Goal: Task Accomplishment & Management: Complete application form

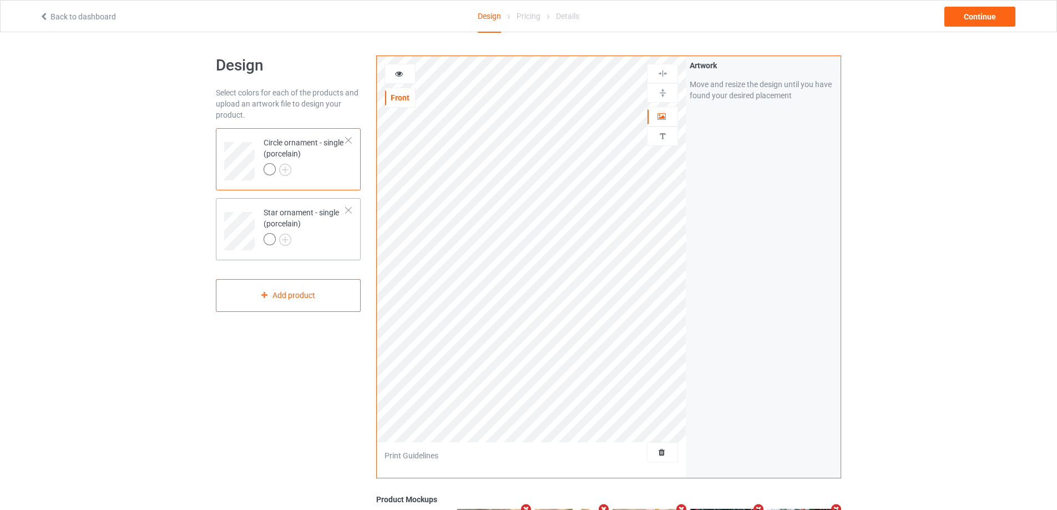
click at [348, 212] on div at bounding box center [349, 210] width 8 height 8
click at [307, 230] on div "Add product" at bounding box center [288, 225] width 145 height 33
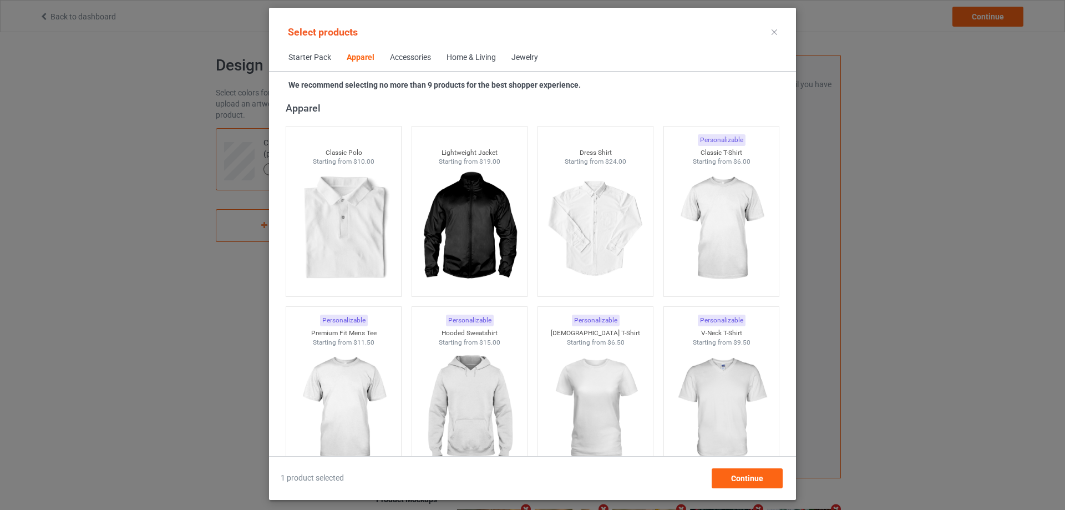
click at [471, 59] on div "Home & Living" at bounding box center [471, 57] width 49 height 11
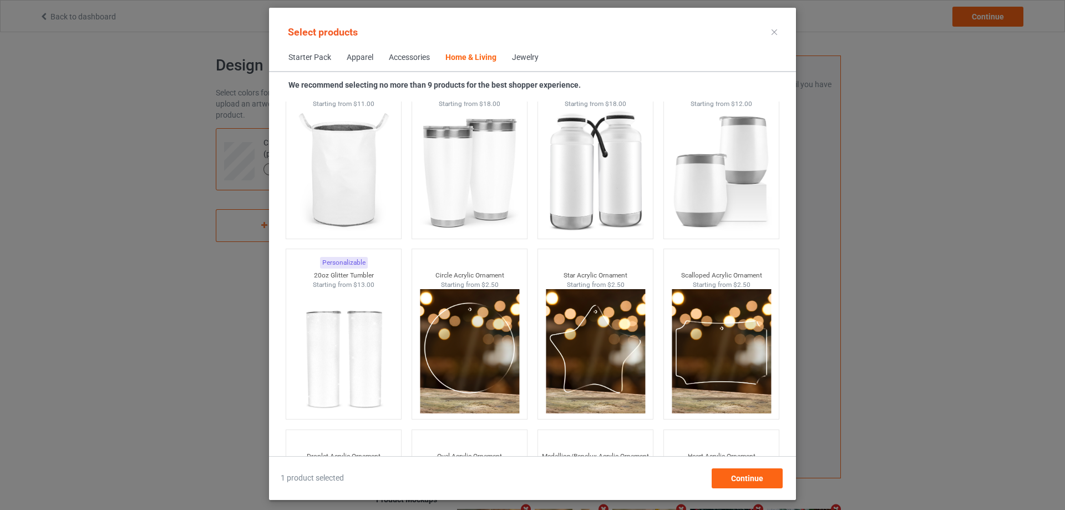
scroll to position [8644, 0]
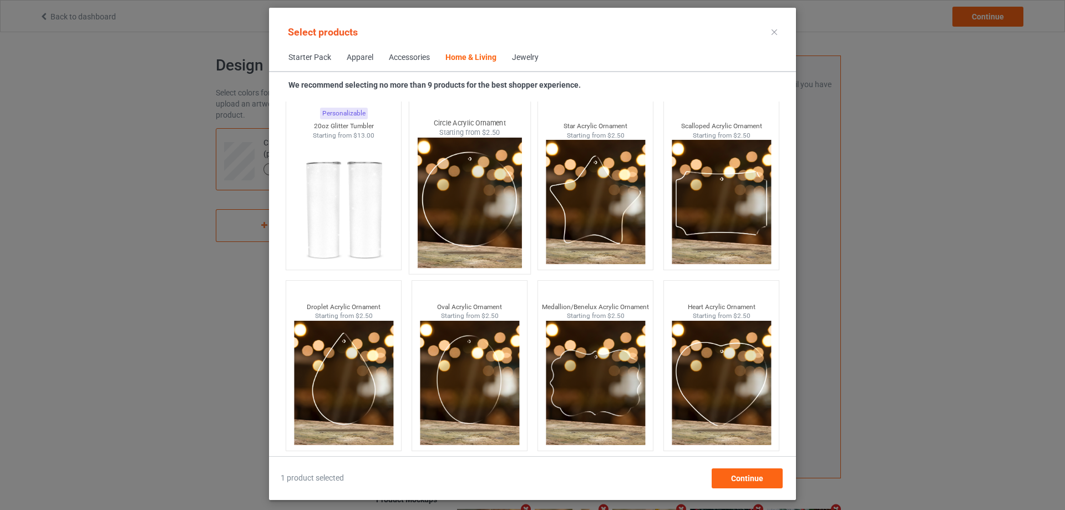
click at [446, 226] on img at bounding box center [469, 203] width 104 height 130
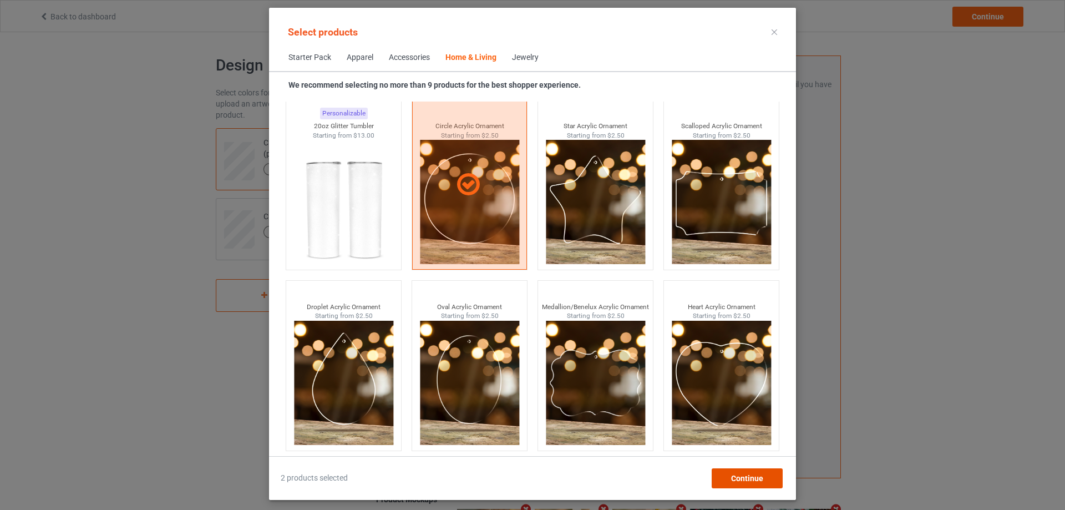
click at [745, 476] on span "Continue" at bounding box center [747, 478] width 32 height 9
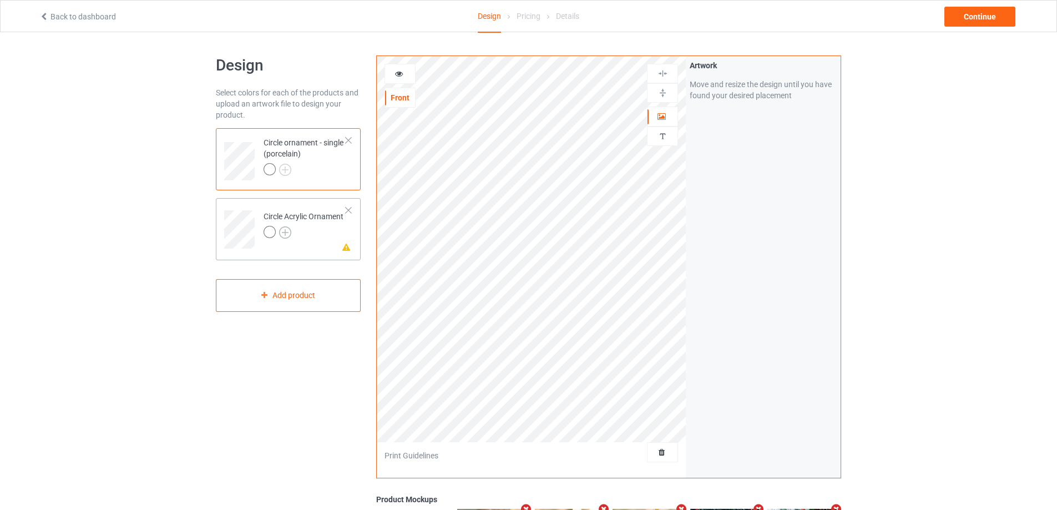
click at [286, 238] on img at bounding box center [285, 232] width 12 height 12
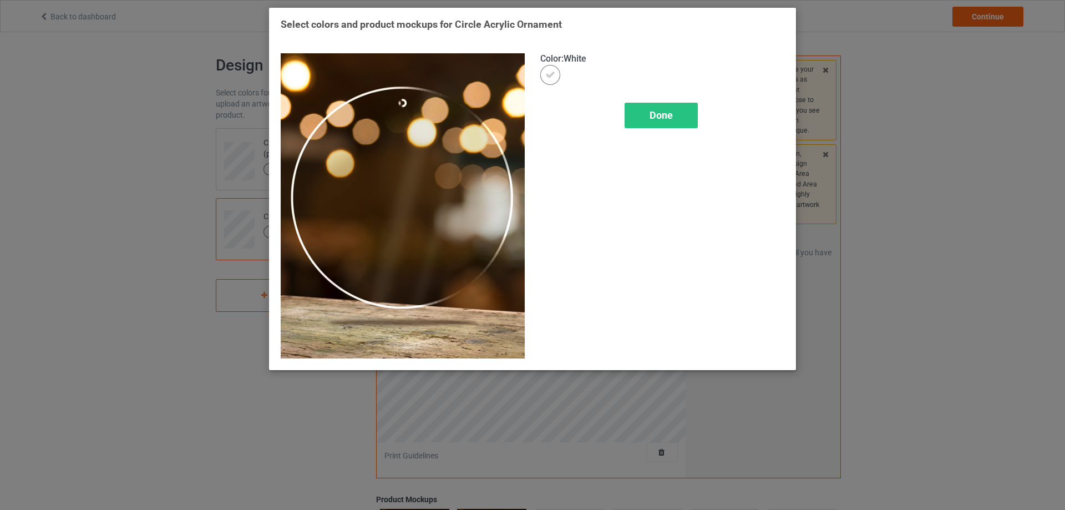
click at [191, 255] on div "Select colors and product mockups for Circle Acrylic Ornament Color : White Done" at bounding box center [532, 255] width 1065 height 510
click at [680, 113] on div "Done" at bounding box center [661, 116] width 73 height 26
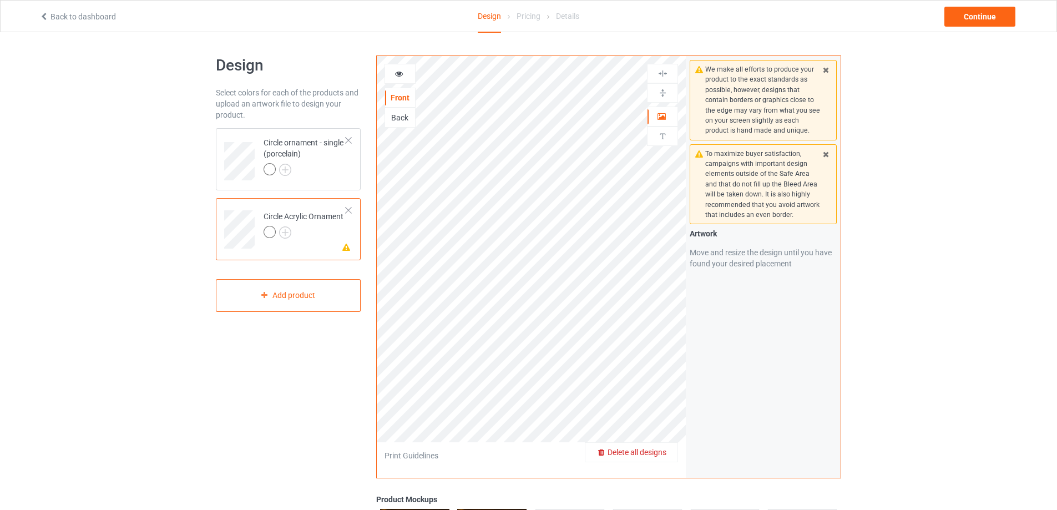
click at [664, 453] on span "Delete all designs" at bounding box center [637, 452] width 59 height 9
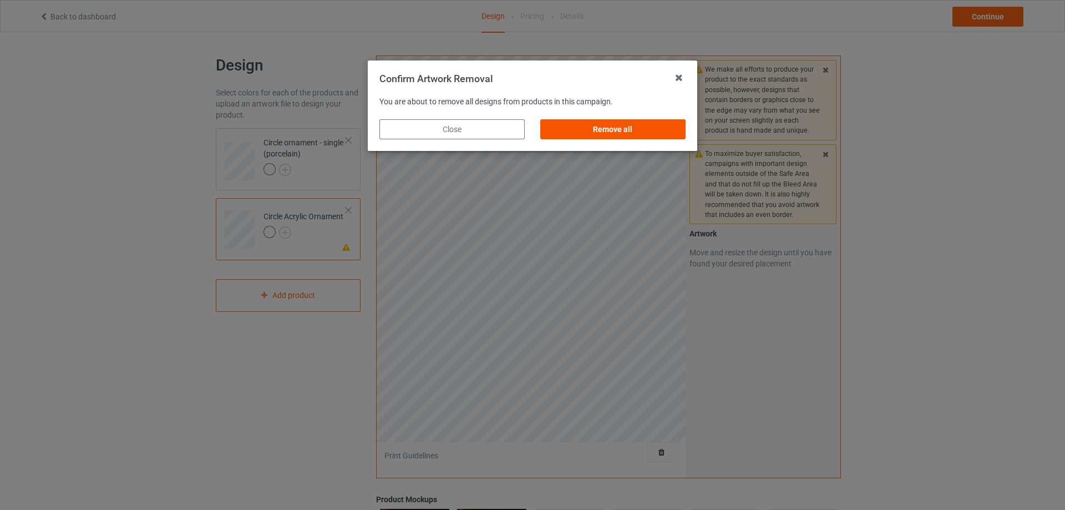
click at [596, 121] on div "Remove all" at bounding box center [613, 129] width 145 height 20
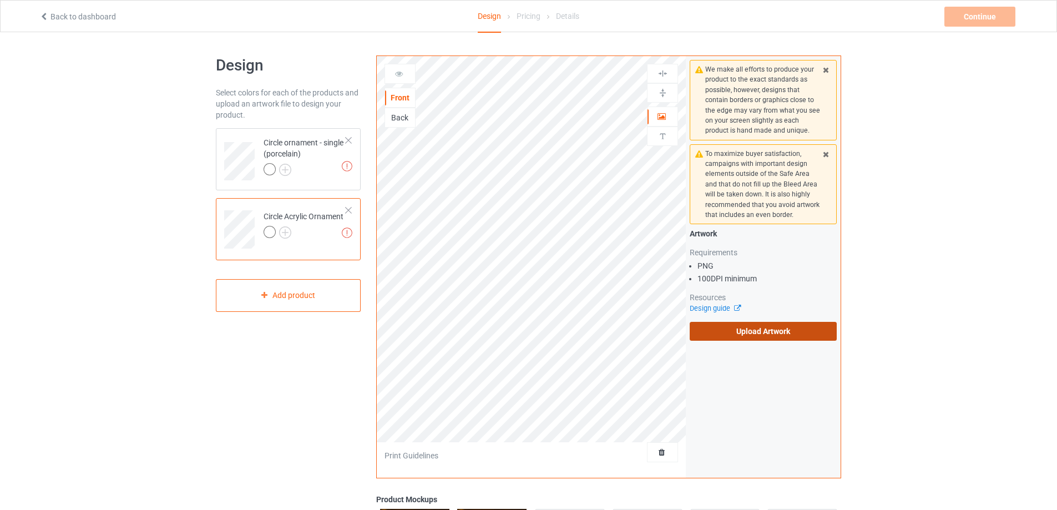
click at [766, 336] on label "Upload Artwork" at bounding box center [763, 331] width 147 height 19
click at [0, 0] on input "Upload Artwork" at bounding box center [0, 0] width 0 height 0
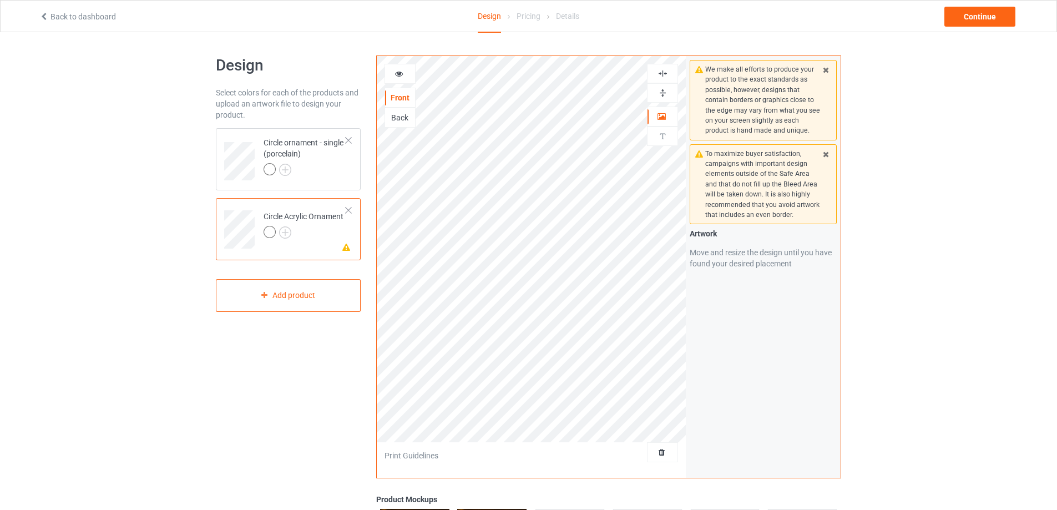
click at [660, 95] on img at bounding box center [663, 93] width 11 height 11
click at [660, 72] on img at bounding box center [663, 73] width 11 height 11
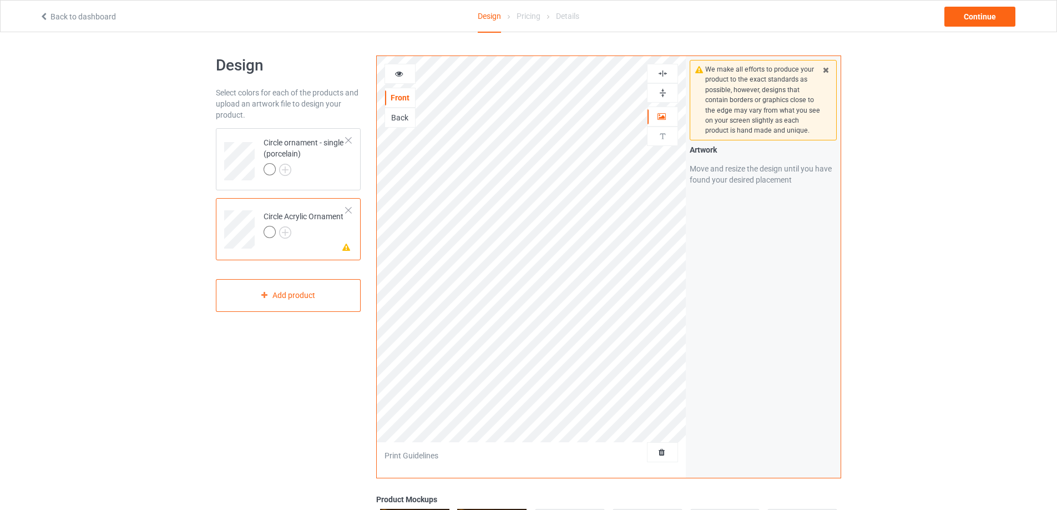
drag, startPoint x: 660, startPoint y: 96, endPoint x: 660, endPoint y: 77, distance: 19.4
click at [660, 95] on img at bounding box center [663, 93] width 11 height 11
click at [661, 73] on img at bounding box center [663, 73] width 11 height 11
click at [396, 73] on icon at bounding box center [399, 72] width 9 height 8
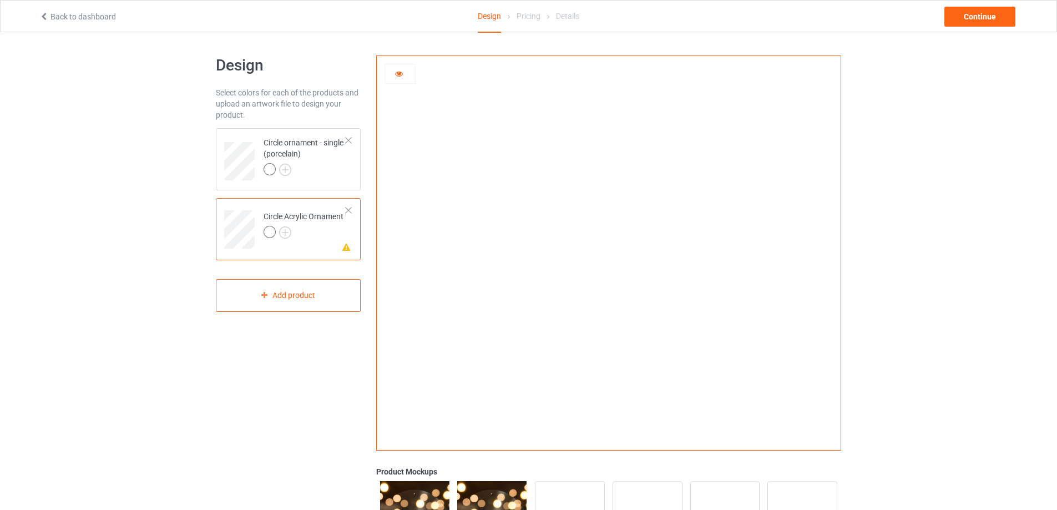
click at [393, 74] on div at bounding box center [400, 73] width 30 height 11
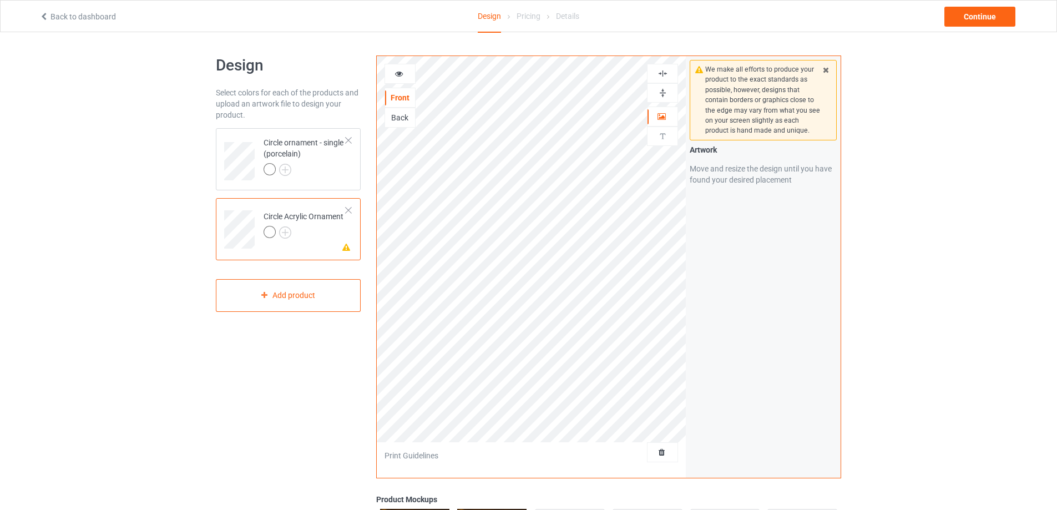
click at [658, 92] on img at bounding box center [663, 93] width 11 height 11
click at [666, 67] on div at bounding box center [662, 73] width 31 height 19
click at [665, 69] on img at bounding box center [663, 73] width 11 height 11
click at [661, 73] on img at bounding box center [663, 73] width 11 height 11
drag, startPoint x: 661, startPoint y: 92, endPoint x: 662, endPoint y: 69, distance: 22.2
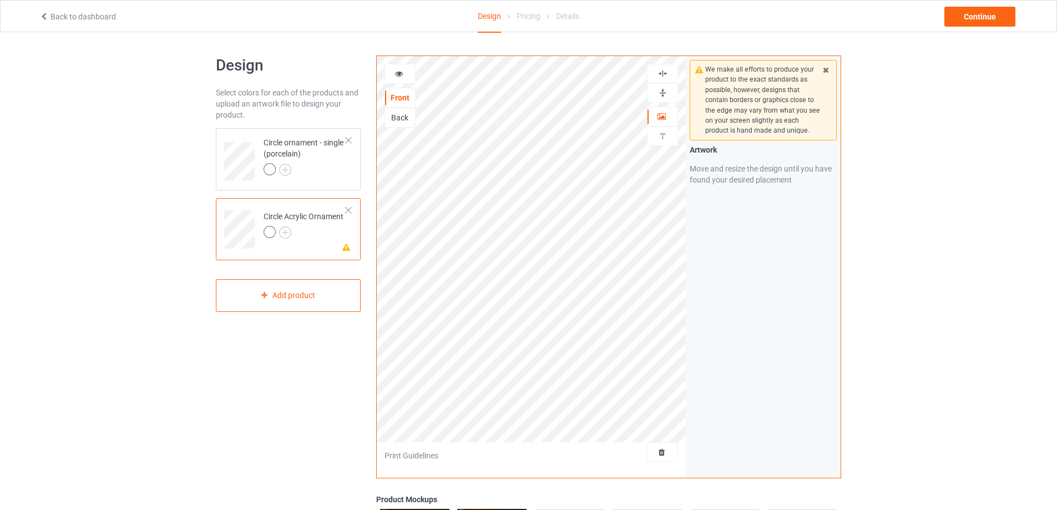
click at [661, 92] on img at bounding box center [663, 93] width 11 height 11
click at [661, 68] on img at bounding box center [663, 73] width 11 height 11
click at [395, 72] on icon at bounding box center [399, 72] width 9 height 8
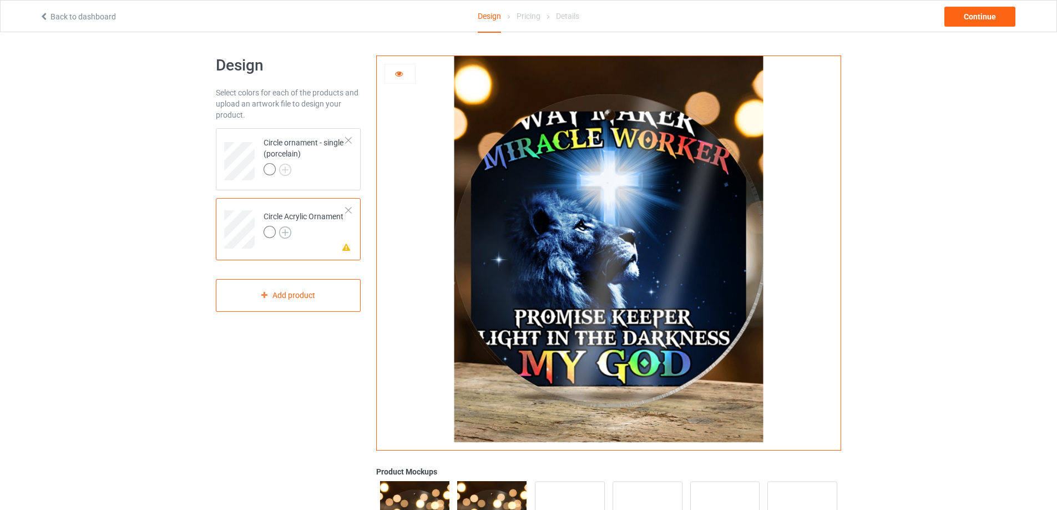
click at [289, 232] on img at bounding box center [285, 232] width 12 height 12
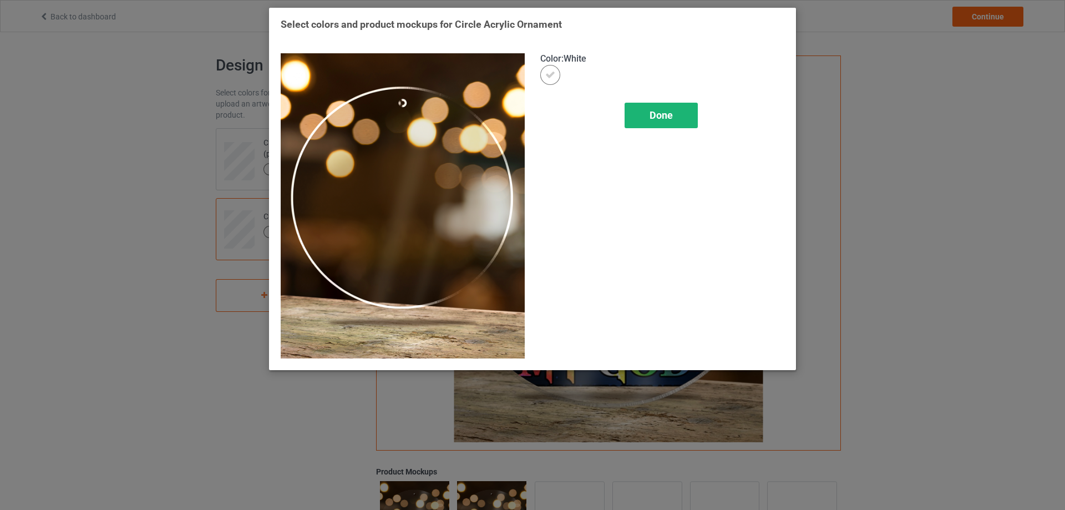
click at [681, 114] on div "Done" at bounding box center [661, 116] width 73 height 26
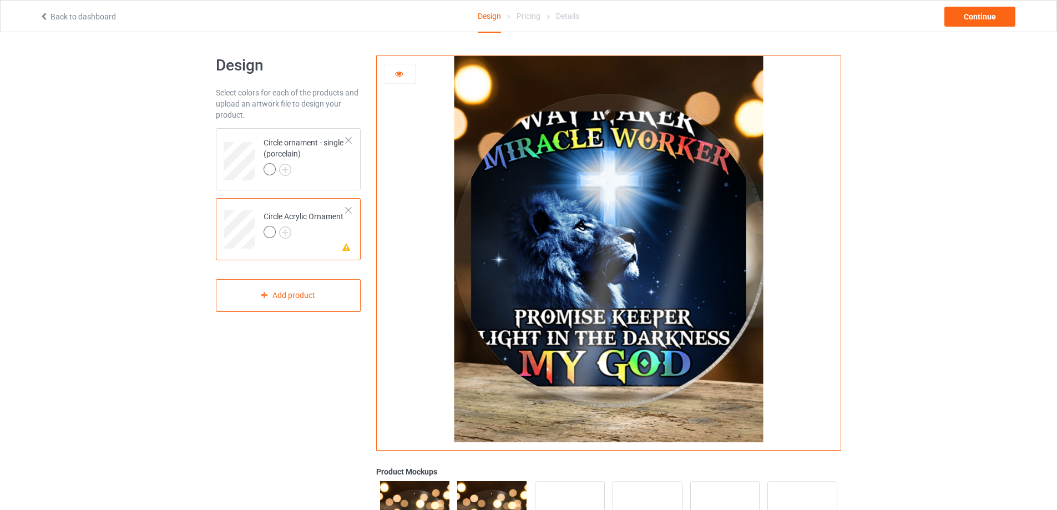
click at [400, 74] on icon at bounding box center [399, 72] width 9 height 8
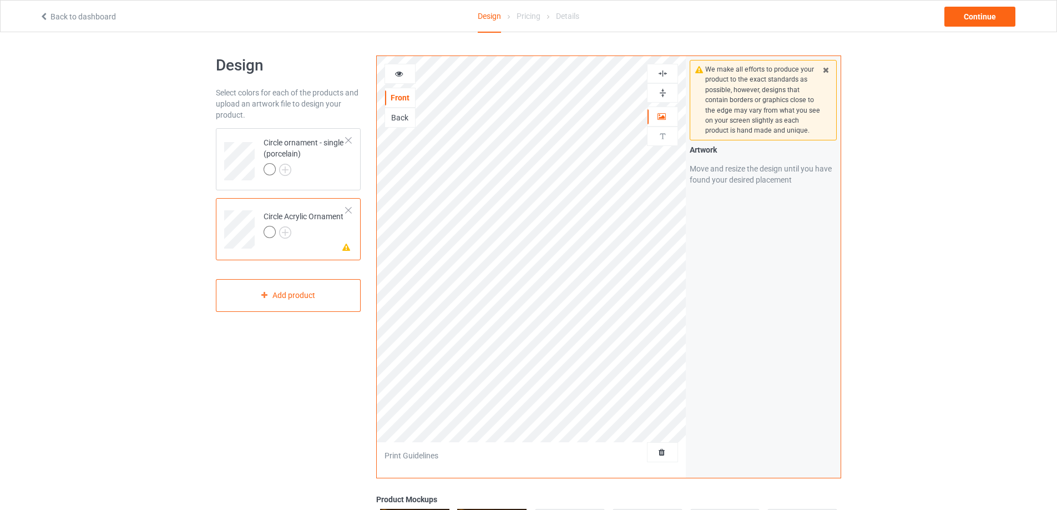
click at [663, 89] on img at bounding box center [663, 93] width 11 height 11
click at [663, 75] on img at bounding box center [663, 73] width 11 height 11
click at [330, 176] on div at bounding box center [305, 171] width 83 height 16
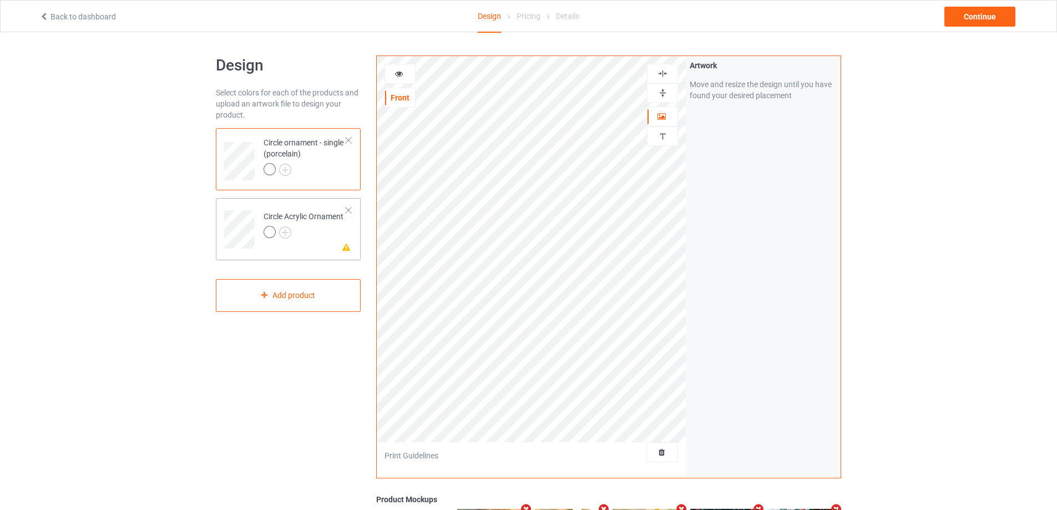
click at [322, 219] on div "Circle Acrylic Ornament" at bounding box center [304, 224] width 80 height 27
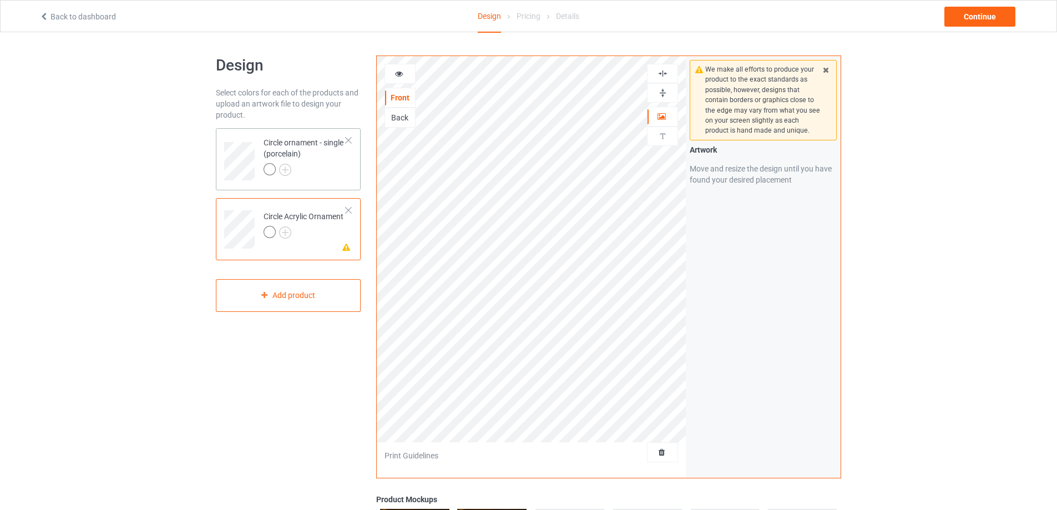
click at [334, 165] on div at bounding box center [305, 171] width 83 height 16
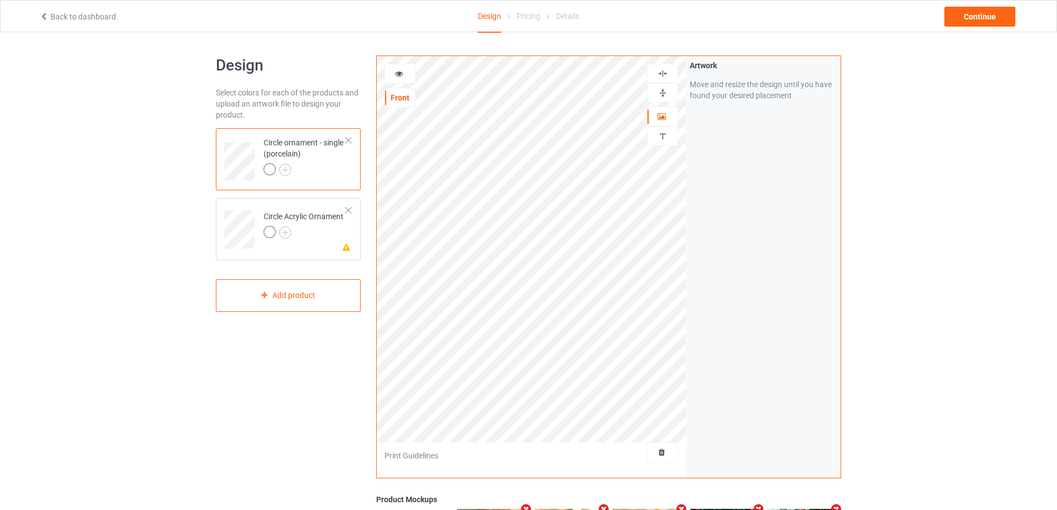
click at [660, 90] on img at bounding box center [663, 93] width 11 height 11
click at [661, 76] on img at bounding box center [663, 73] width 11 height 11
click at [664, 74] on img at bounding box center [663, 73] width 11 height 11
click at [399, 74] on icon at bounding box center [399, 72] width 9 height 8
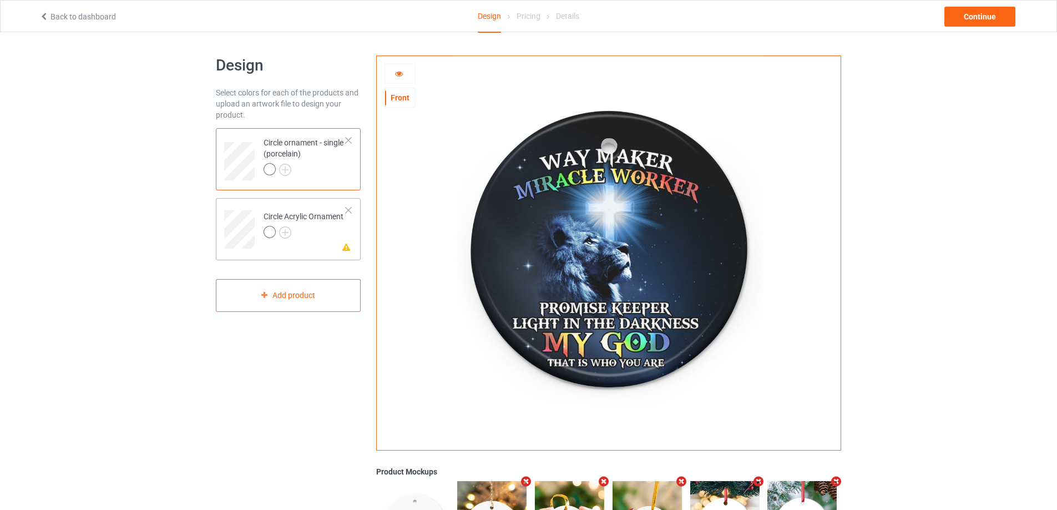
click at [322, 234] on div at bounding box center [304, 234] width 80 height 16
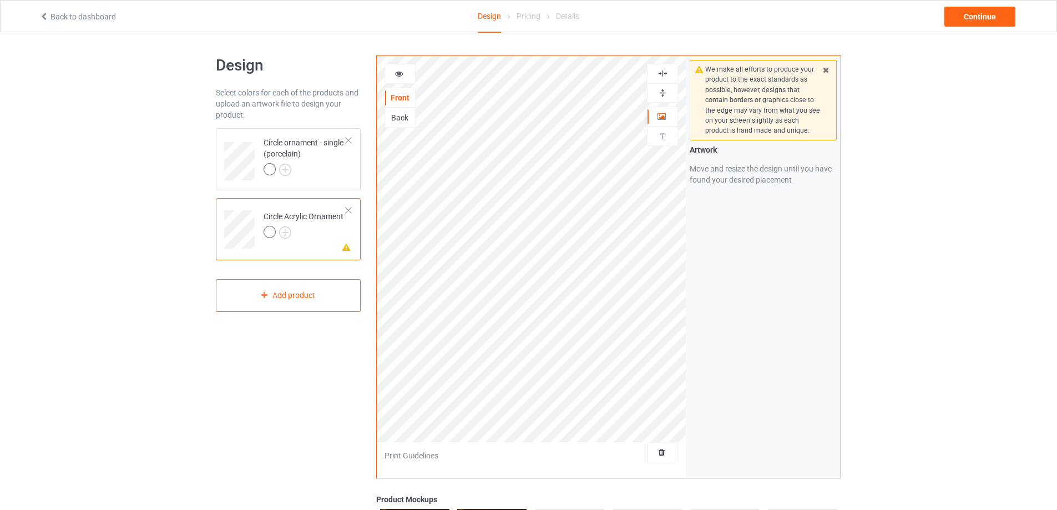
click at [393, 78] on div at bounding box center [400, 73] width 30 height 11
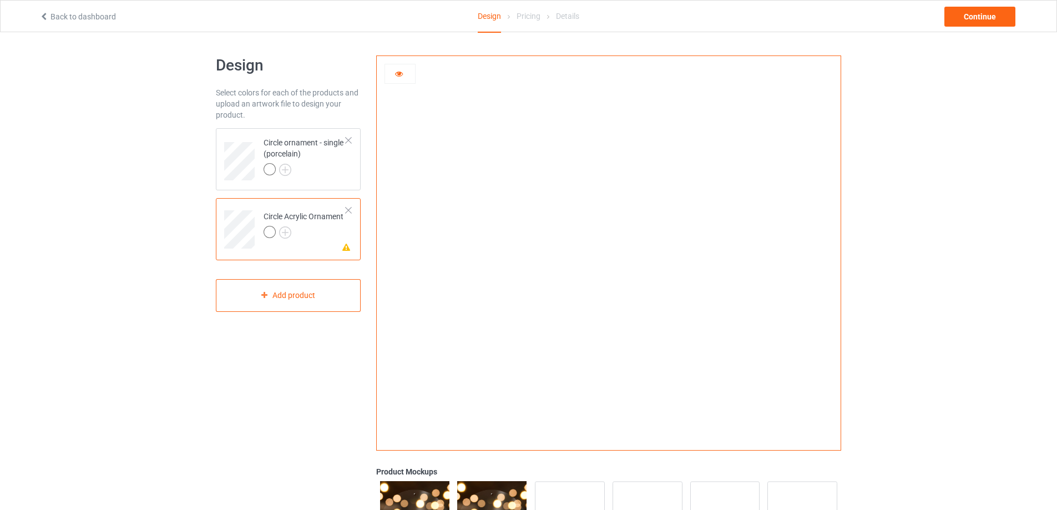
click at [347, 209] on div at bounding box center [349, 210] width 8 height 8
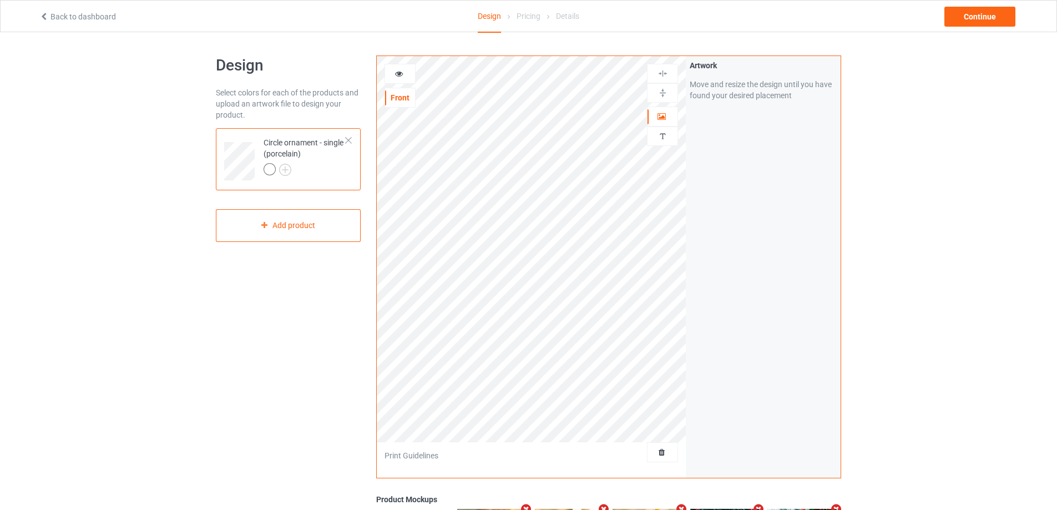
click at [405, 75] on div at bounding box center [400, 73] width 30 height 11
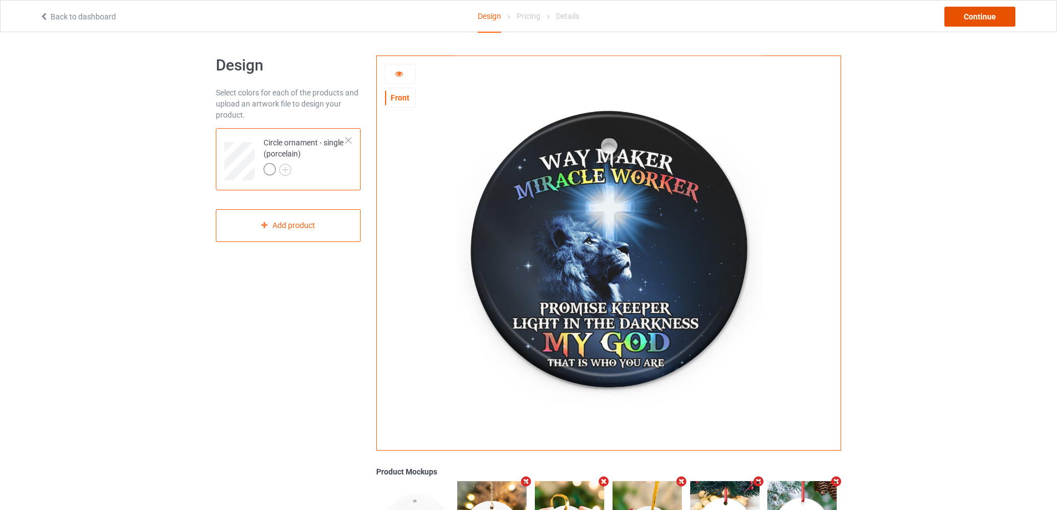
click at [1003, 12] on div "Continue" at bounding box center [979, 17] width 71 height 20
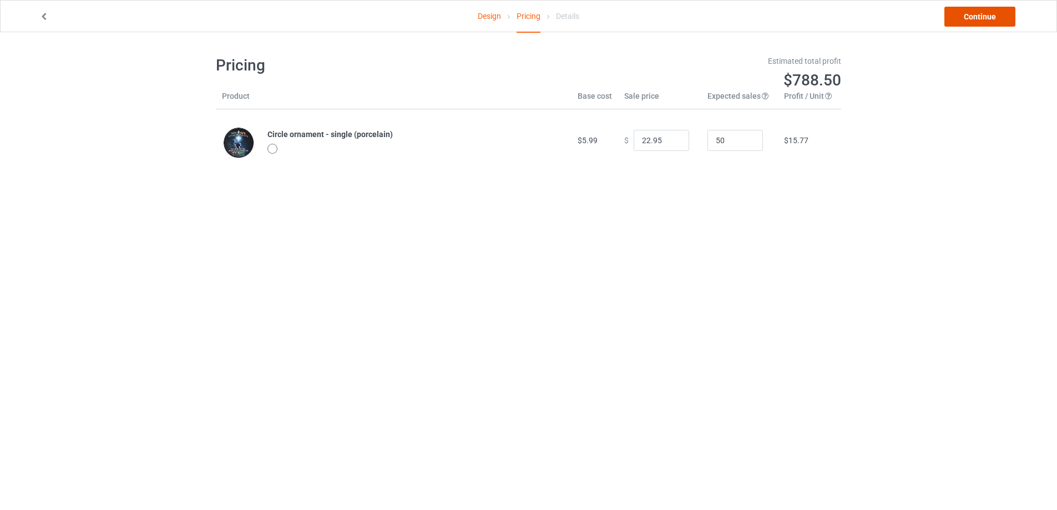
click at [975, 19] on link "Continue" at bounding box center [979, 17] width 71 height 20
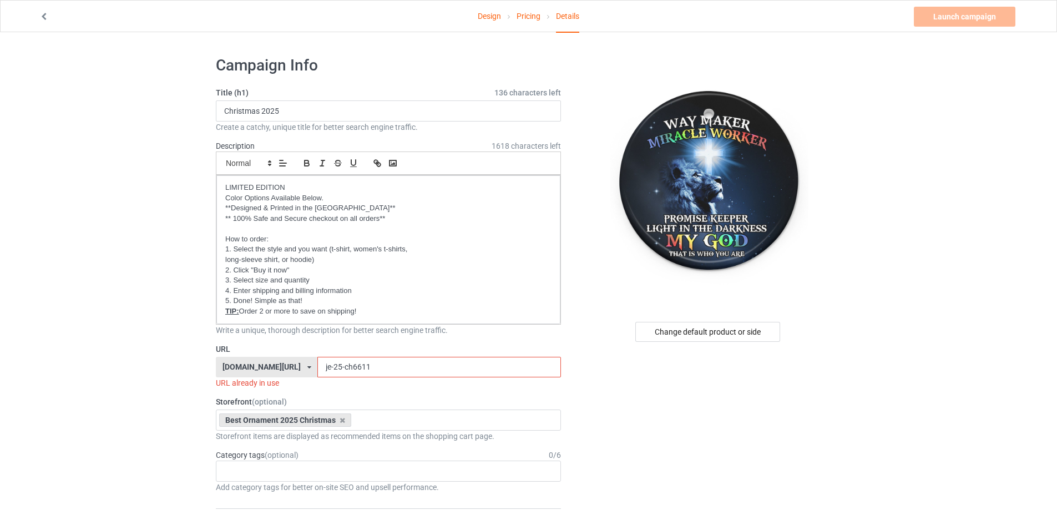
drag, startPoint x: 357, startPoint y: 365, endPoint x: 335, endPoint y: 364, distance: 22.2
click at [335, 364] on input "je-25-ch6611" at bounding box center [438, 367] width 243 height 21
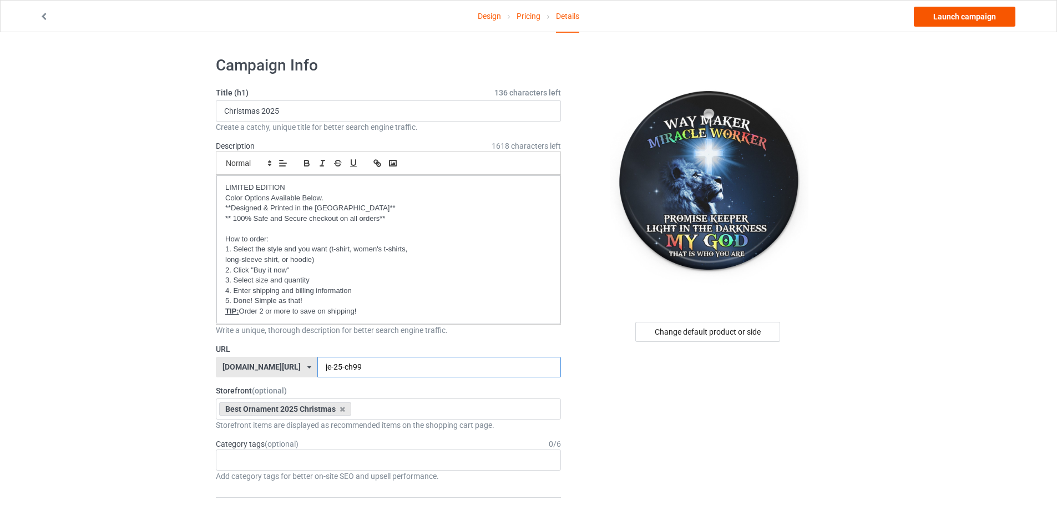
type input "je-25-ch99"
click at [953, 20] on link "Launch campaign" at bounding box center [965, 17] width 102 height 20
